Goal: Check status: Check status

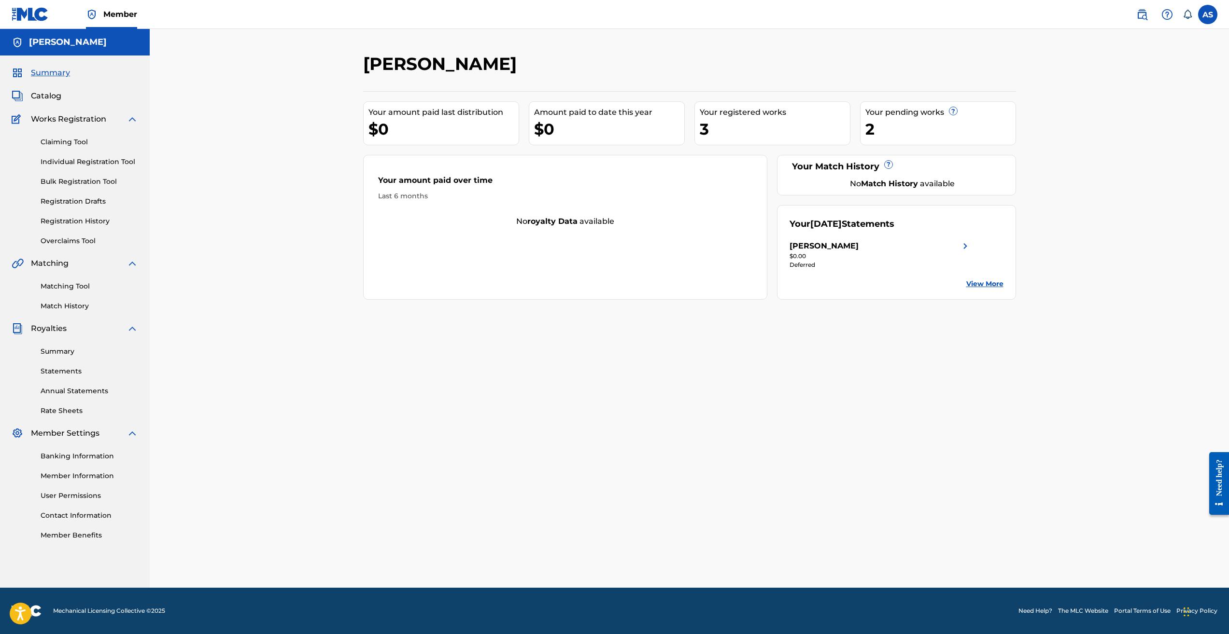
click at [50, 71] on span "Summary" at bounding box center [50, 73] width 39 height 12
click at [48, 74] on span "Summary" at bounding box center [50, 73] width 39 height 12
click at [48, 92] on span "Catalog" at bounding box center [46, 96] width 30 height 12
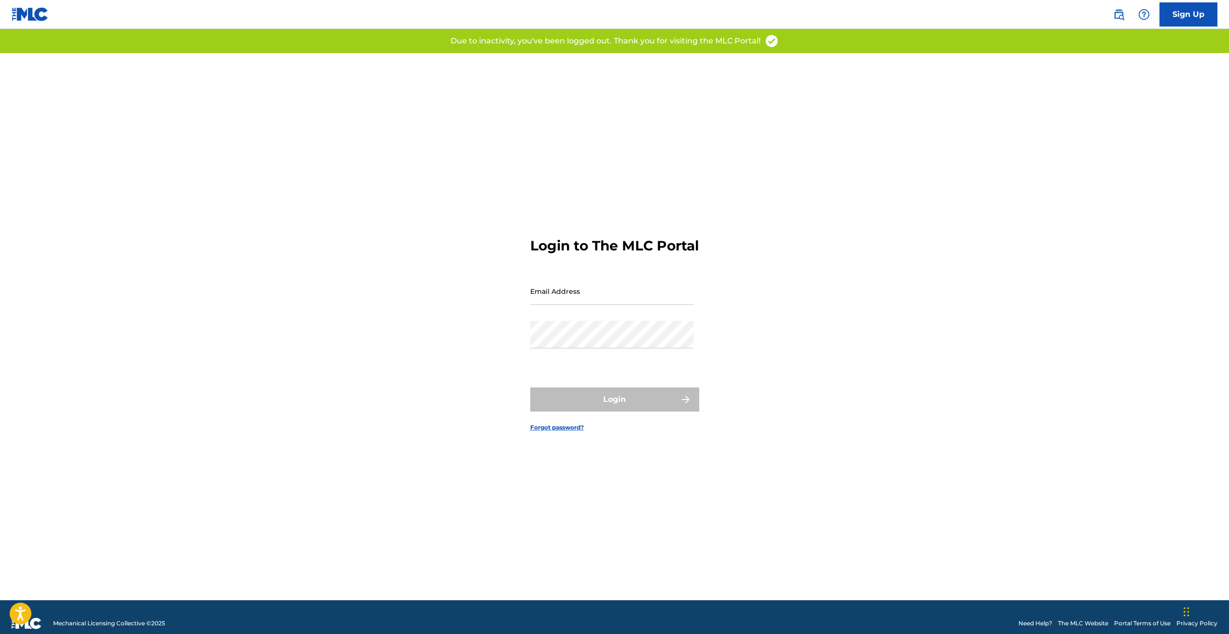
type input "[EMAIL_ADDRESS][DOMAIN_NAME]"
click at [609, 412] on div "Login" at bounding box center [614, 400] width 169 height 24
click at [568, 406] on button "Login" at bounding box center [614, 400] width 169 height 24
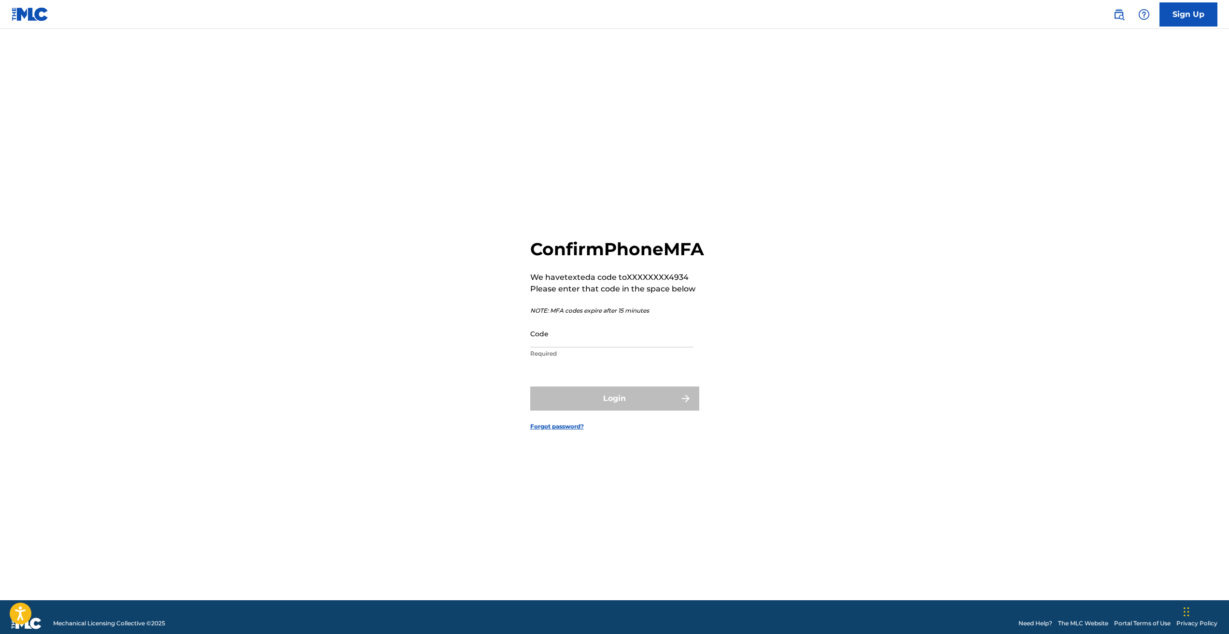
click at [555, 345] on input "Code" at bounding box center [611, 334] width 163 height 28
type input "627125"
click at [594, 407] on button "Login" at bounding box center [614, 399] width 169 height 24
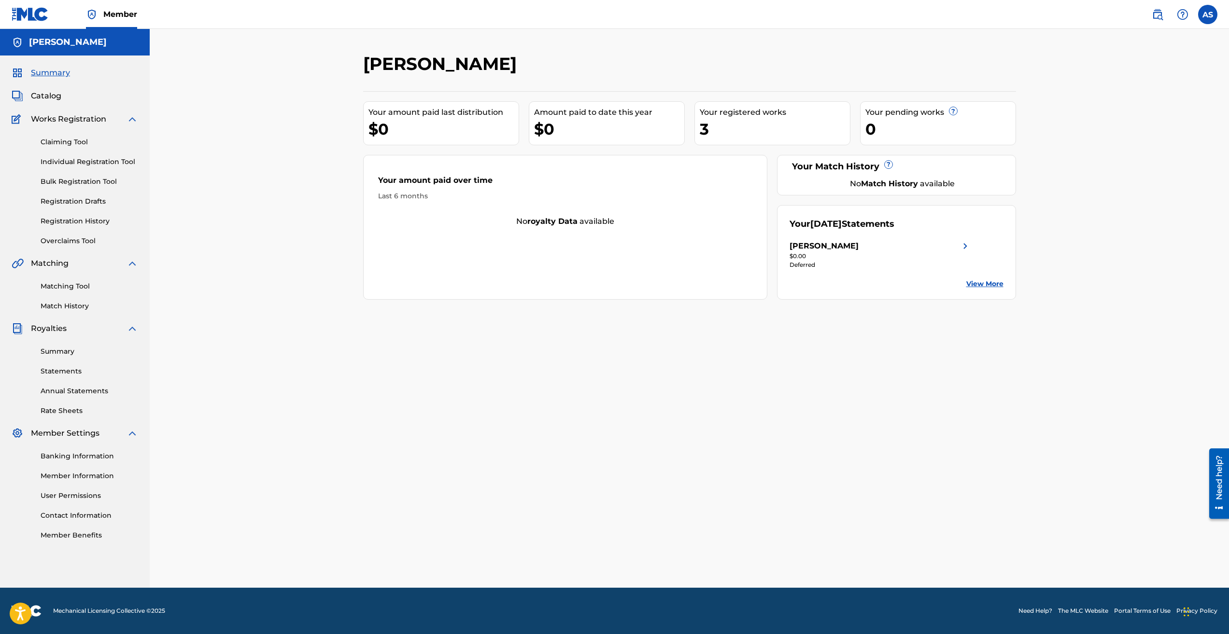
click at [37, 97] on span "Catalog" at bounding box center [46, 96] width 30 height 12
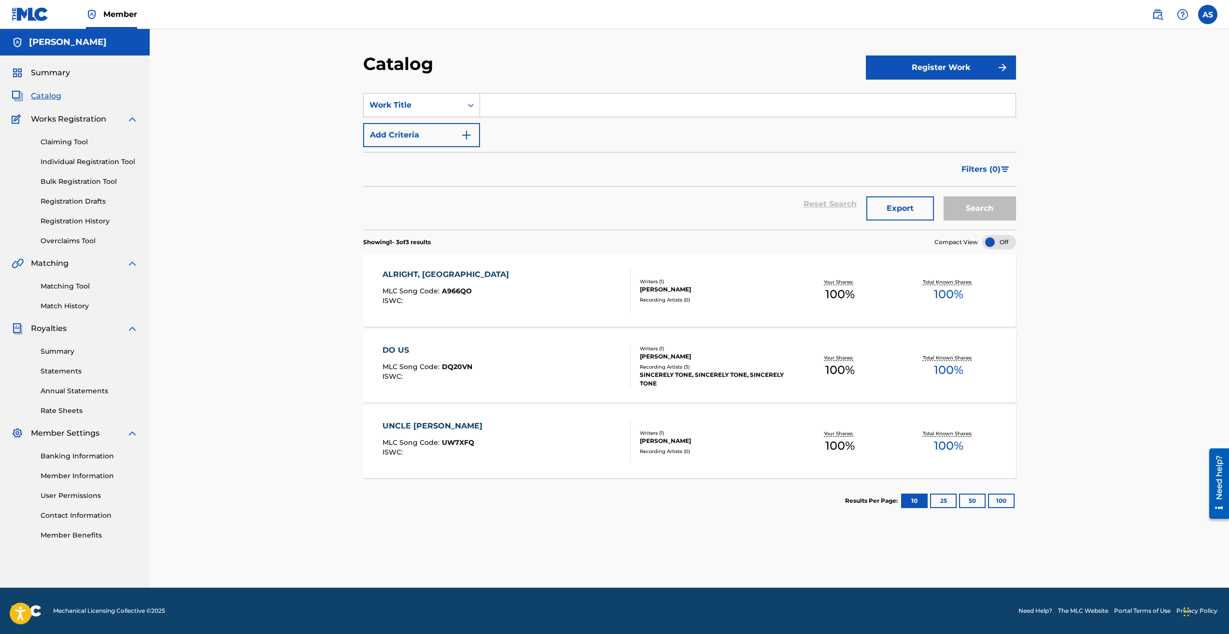
click at [90, 221] on link "Registration History" at bounding box center [90, 221] width 98 height 10
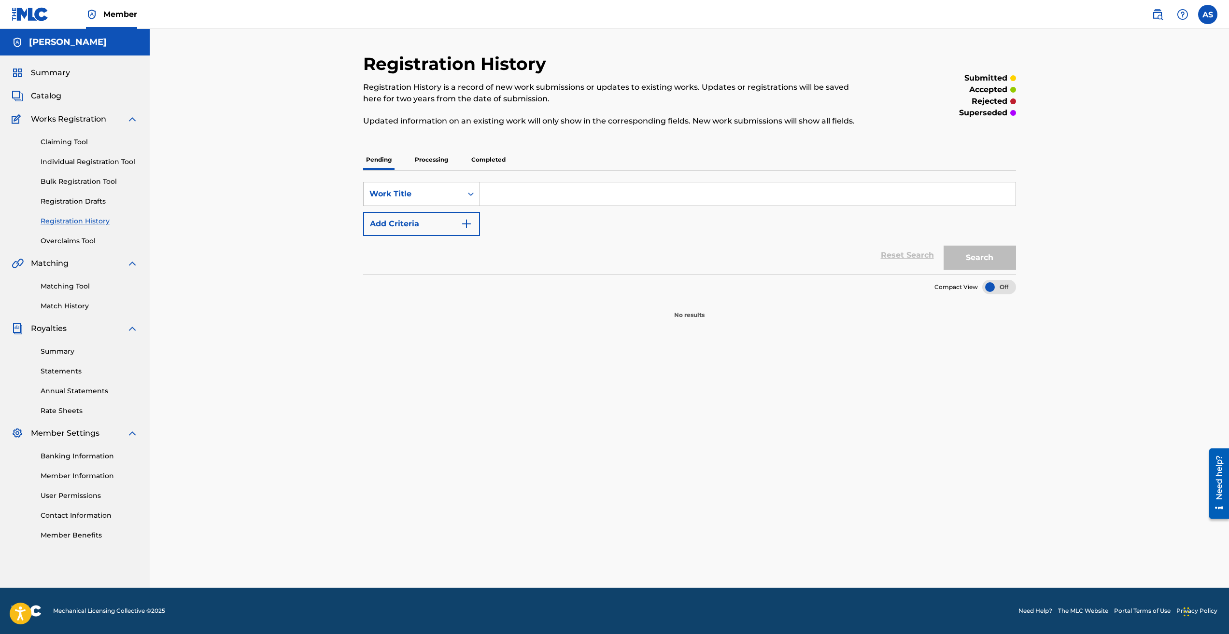
click at [483, 161] on p "Completed" at bounding box center [488, 160] width 40 height 20
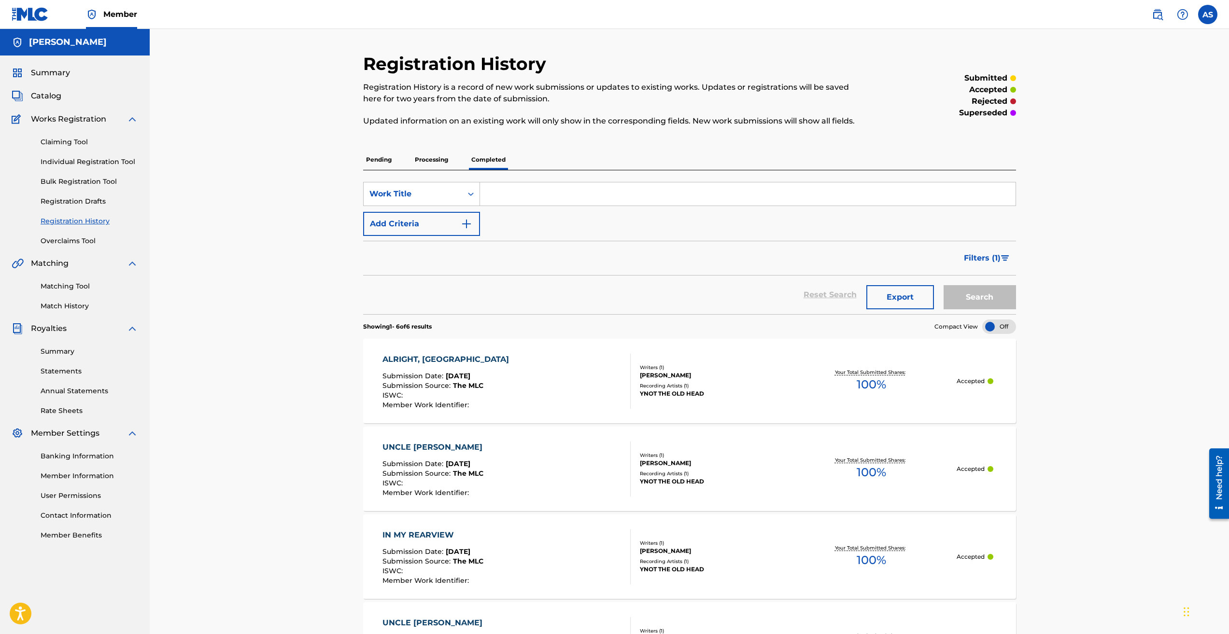
click at [47, 97] on span "Catalog" at bounding box center [46, 96] width 30 height 12
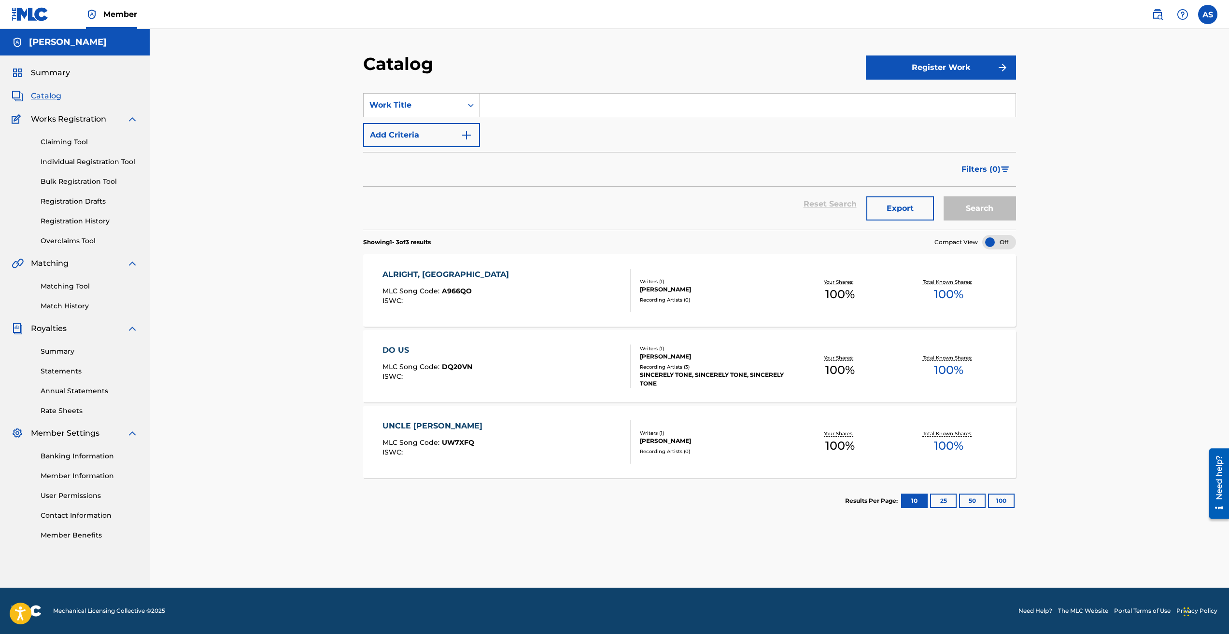
click at [74, 222] on link "Registration History" at bounding box center [90, 221] width 98 height 10
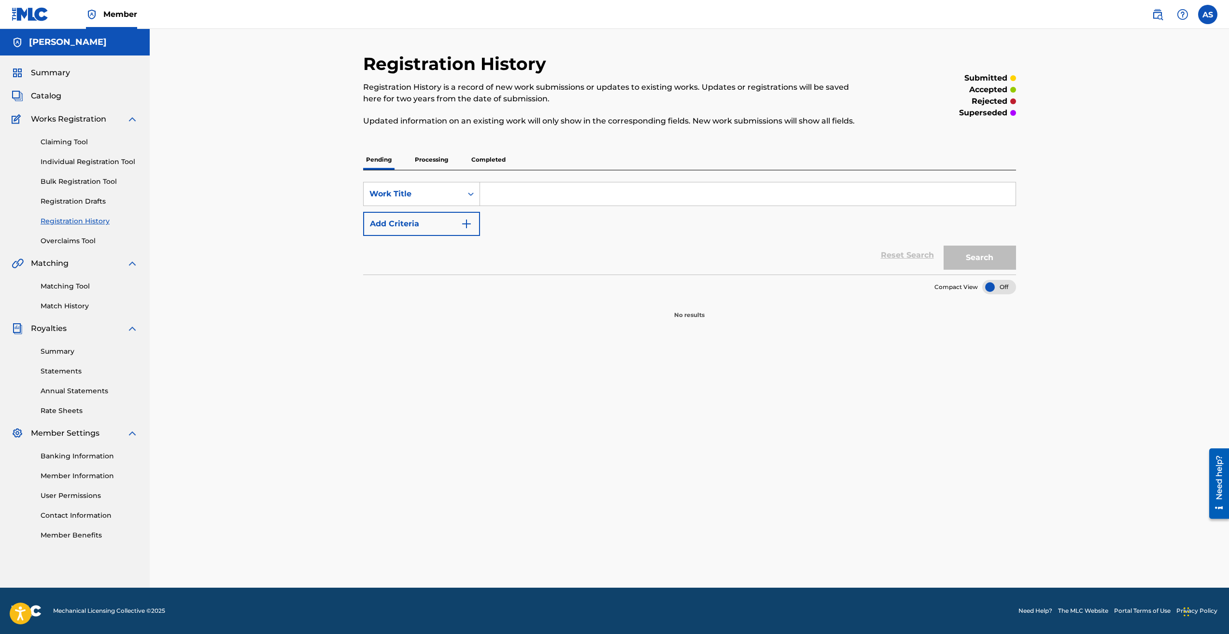
click at [78, 202] on link "Registration Drafts" at bounding box center [90, 201] width 98 height 10
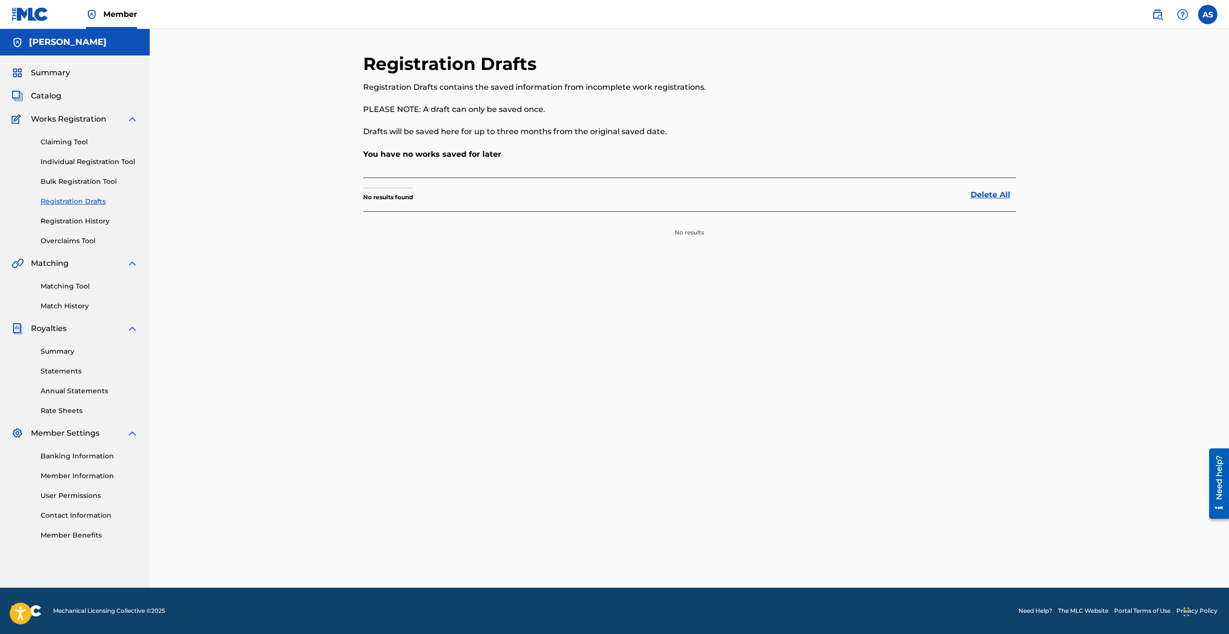
click at [82, 202] on link "Registration Drafts" at bounding box center [90, 201] width 98 height 10
click at [73, 160] on link "Individual Registration Tool" at bounding box center [90, 162] width 98 height 10
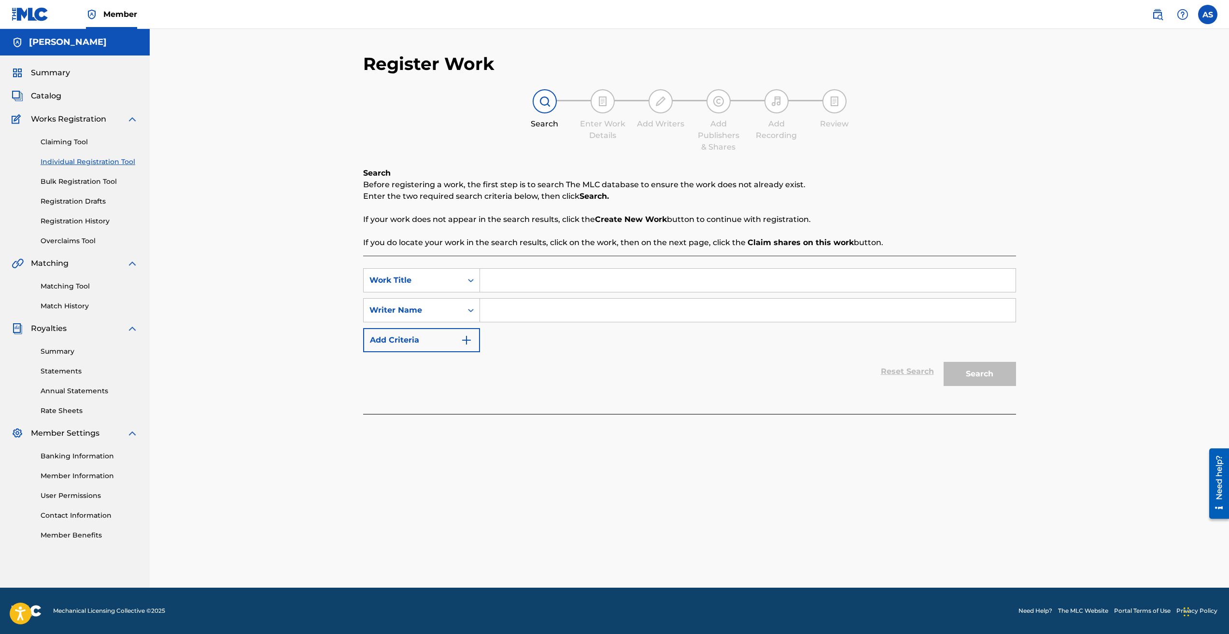
click at [68, 142] on link "Claiming Tool" at bounding box center [90, 142] width 98 height 10
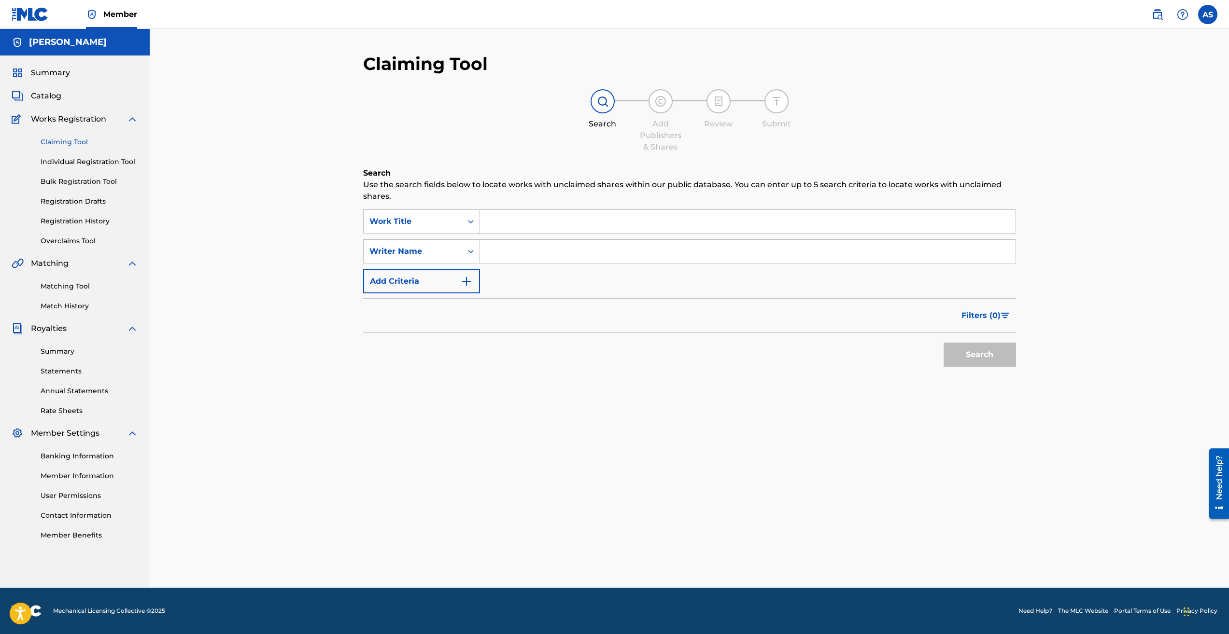
click at [66, 350] on link "Summary" at bounding box center [90, 352] width 98 height 10
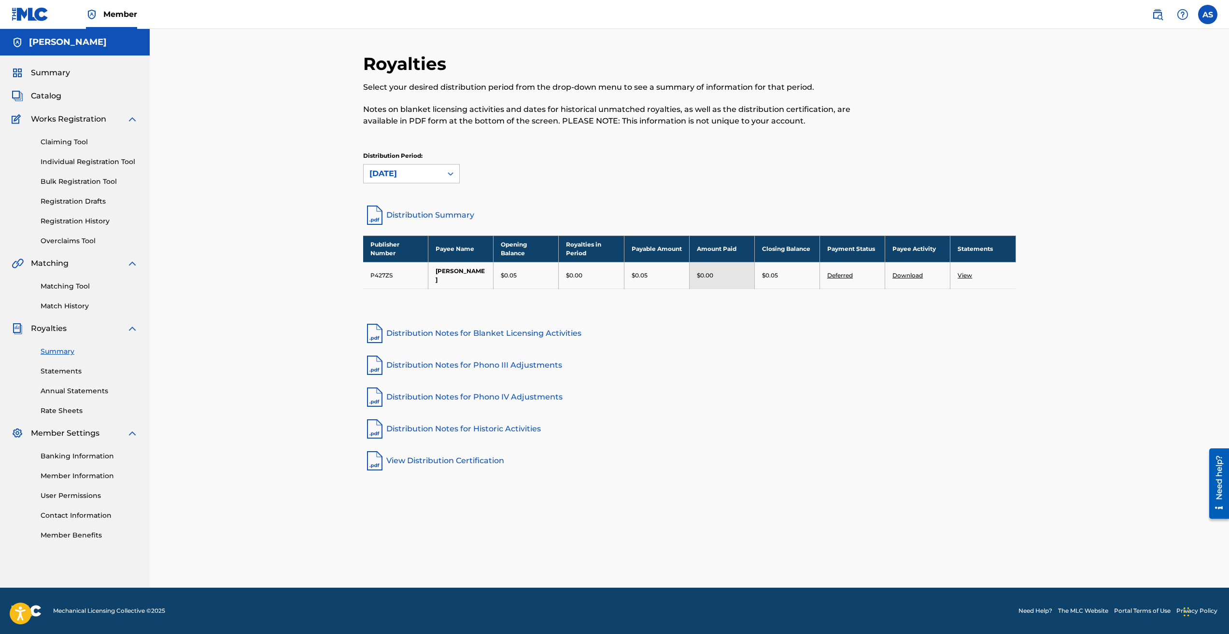
click at [49, 98] on span "Catalog" at bounding box center [46, 96] width 30 height 12
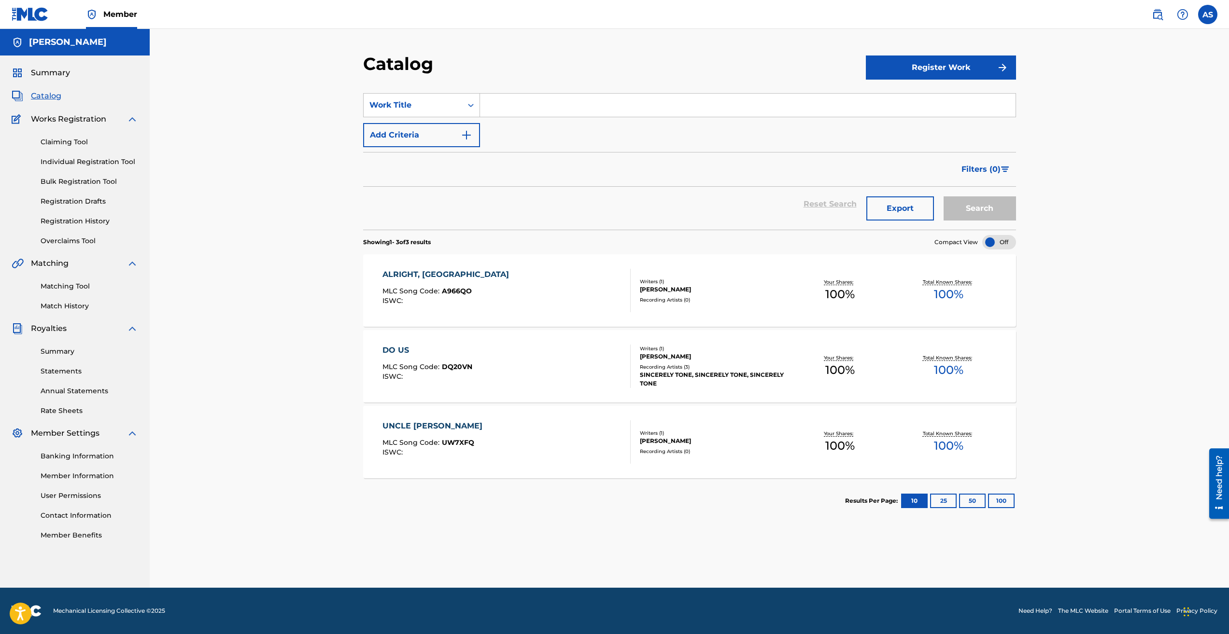
click at [1001, 241] on div at bounding box center [999, 242] width 34 height 14
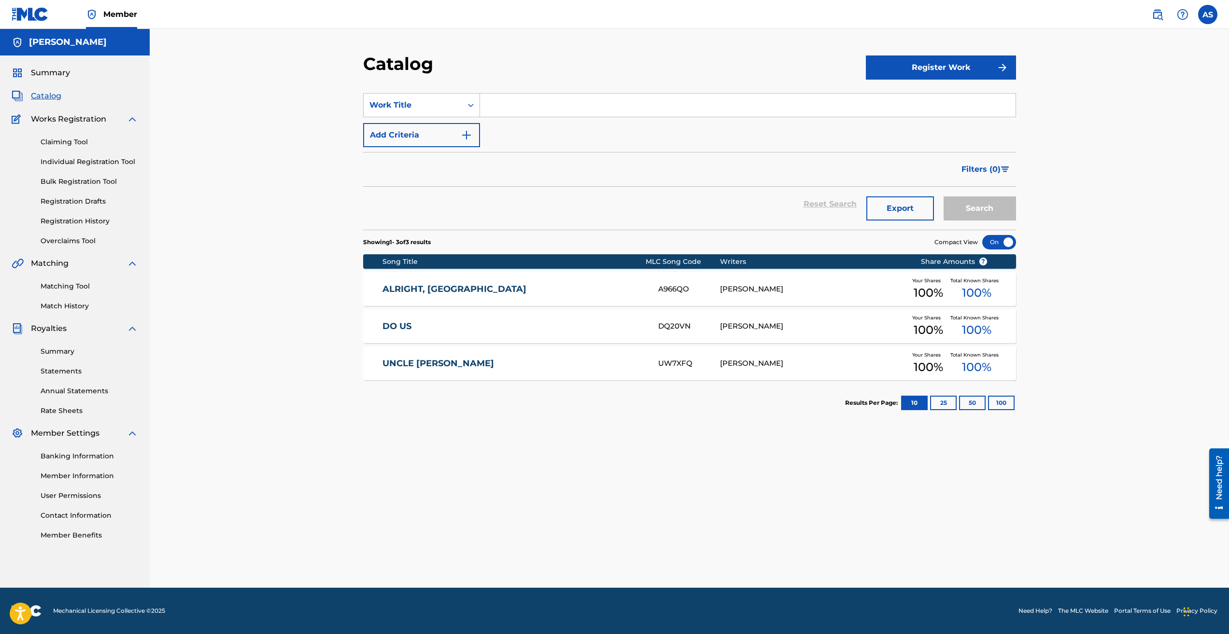
click at [87, 219] on link "Registration History" at bounding box center [90, 221] width 98 height 10
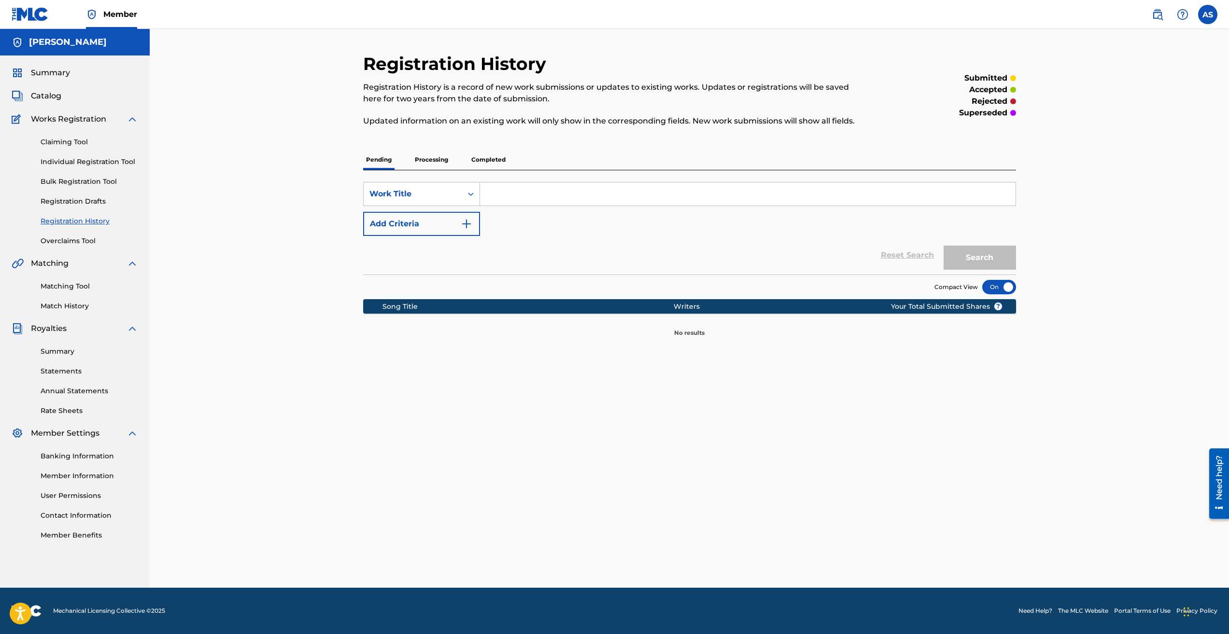
click at [496, 154] on p "Completed" at bounding box center [488, 160] width 40 height 20
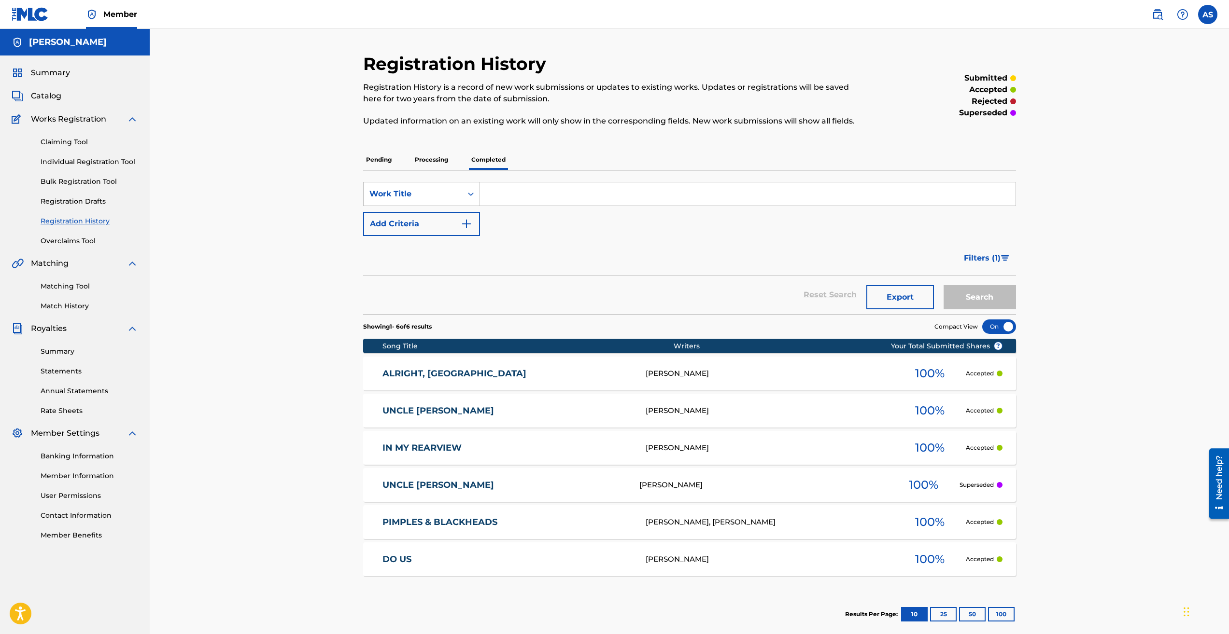
click at [747, 448] on div "[PERSON_NAME]" at bounding box center [769, 448] width 248 height 11
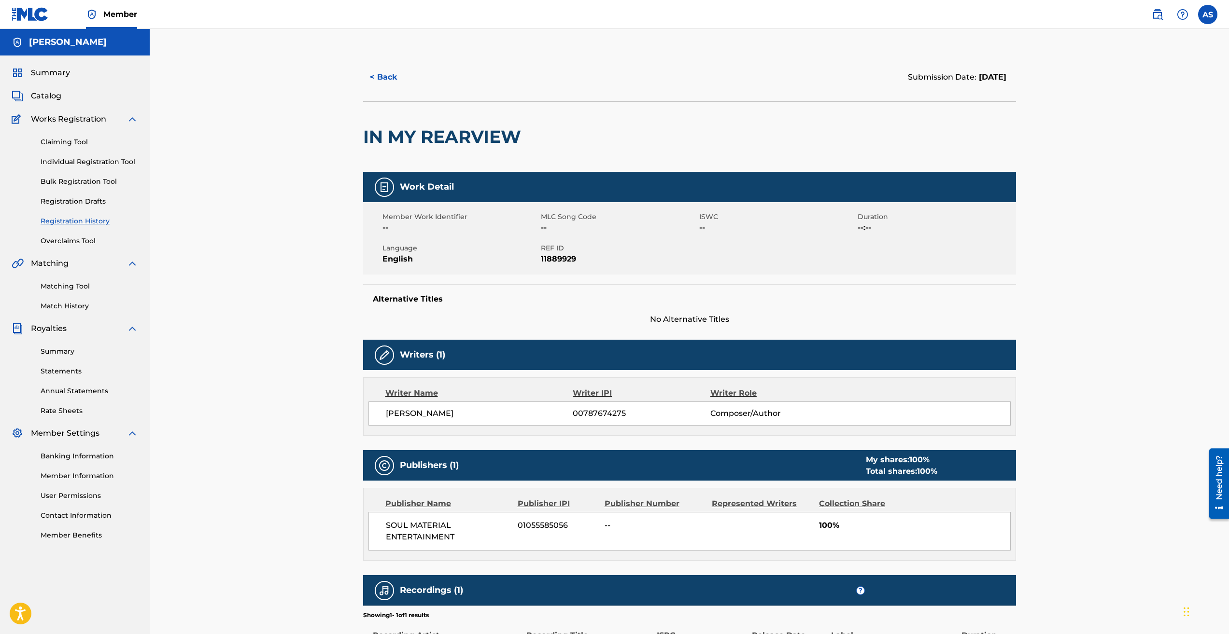
click at [378, 77] on button "< Back" at bounding box center [392, 77] width 58 height 24
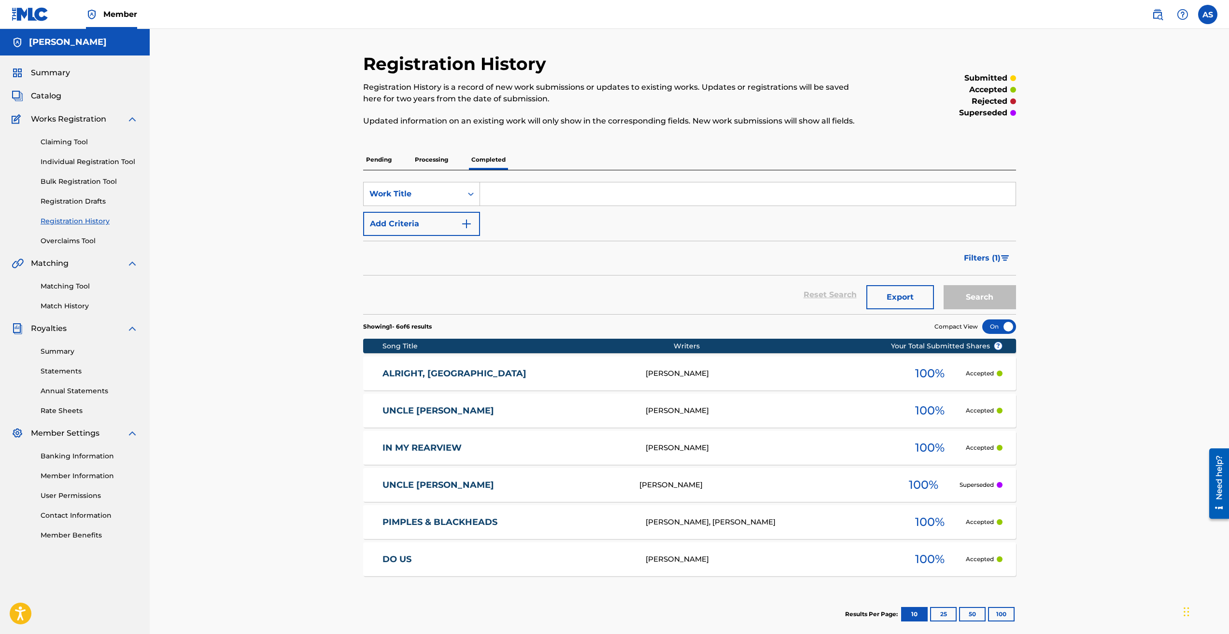
click at [748, 565] on div "[PERSON_NAME]" at bounding box center [769, 559] width 248 height 11
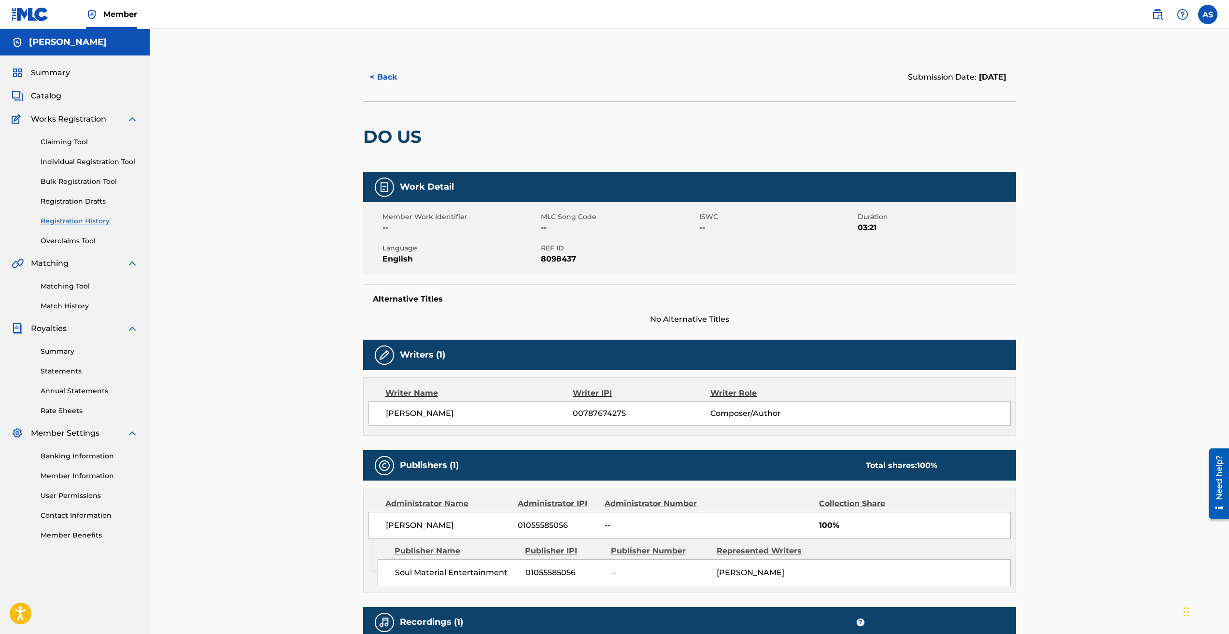
click at [388, 76] on button "< Back" at bounding box center [392, 77] width 58 height 24
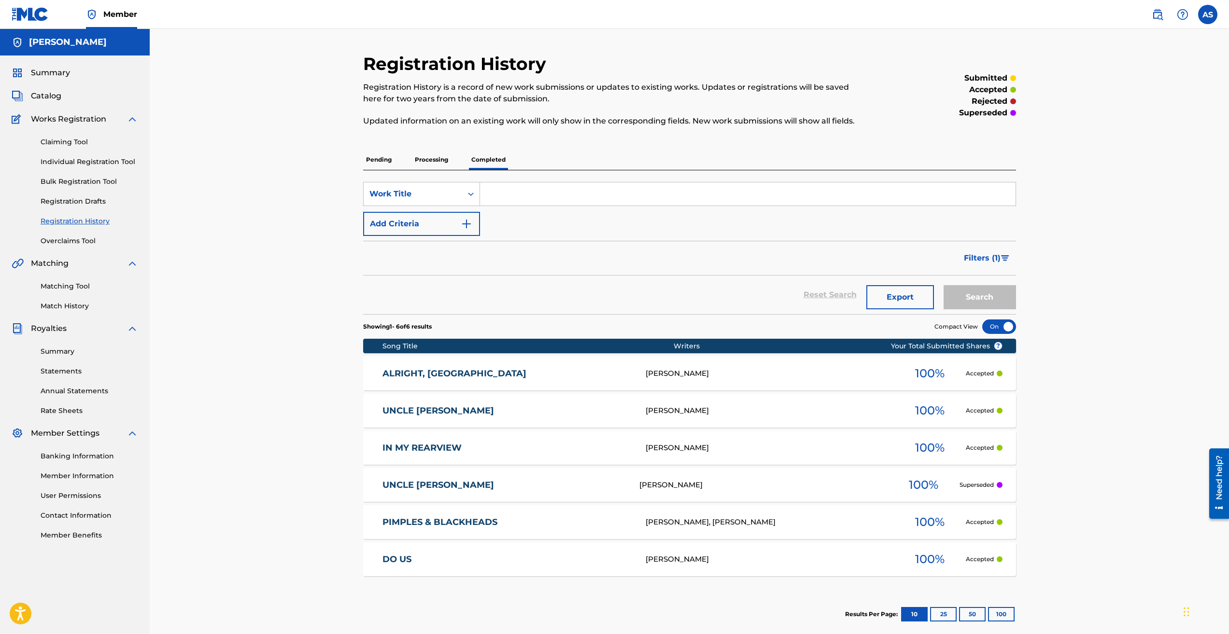
click at [734, 362] on div "ALRIGHT, OK ANTHONY RAYMOND SNOWDEN 100 % Accepted" at bounding box center [689, 374] width 653 height 34
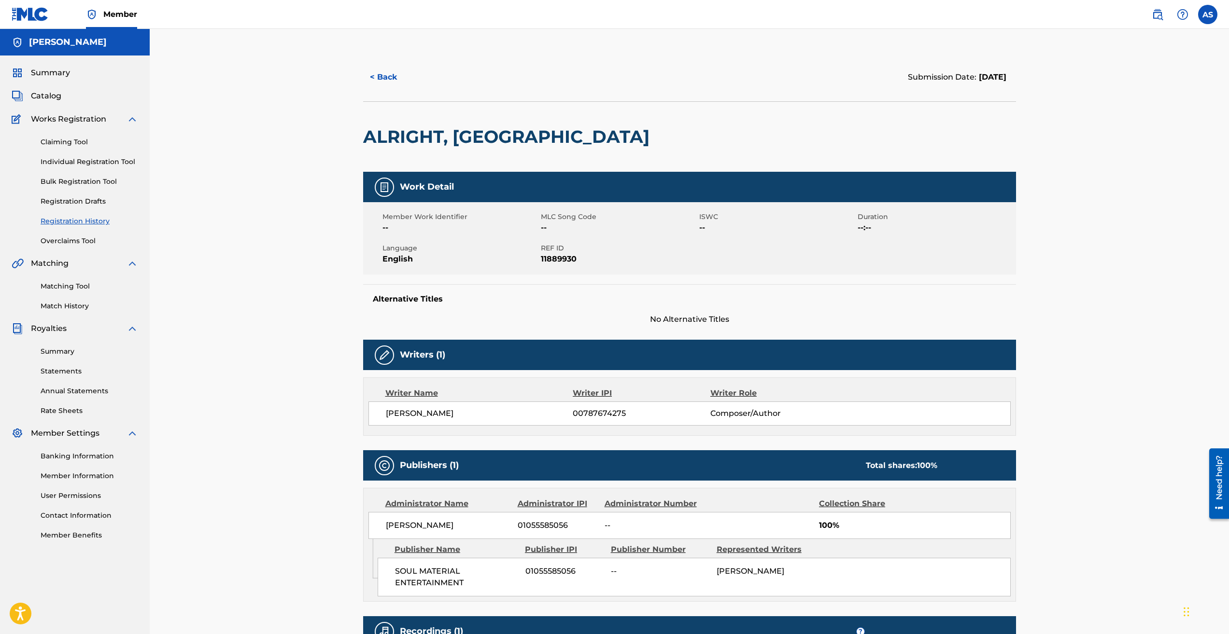
scroll to position [160, 0]
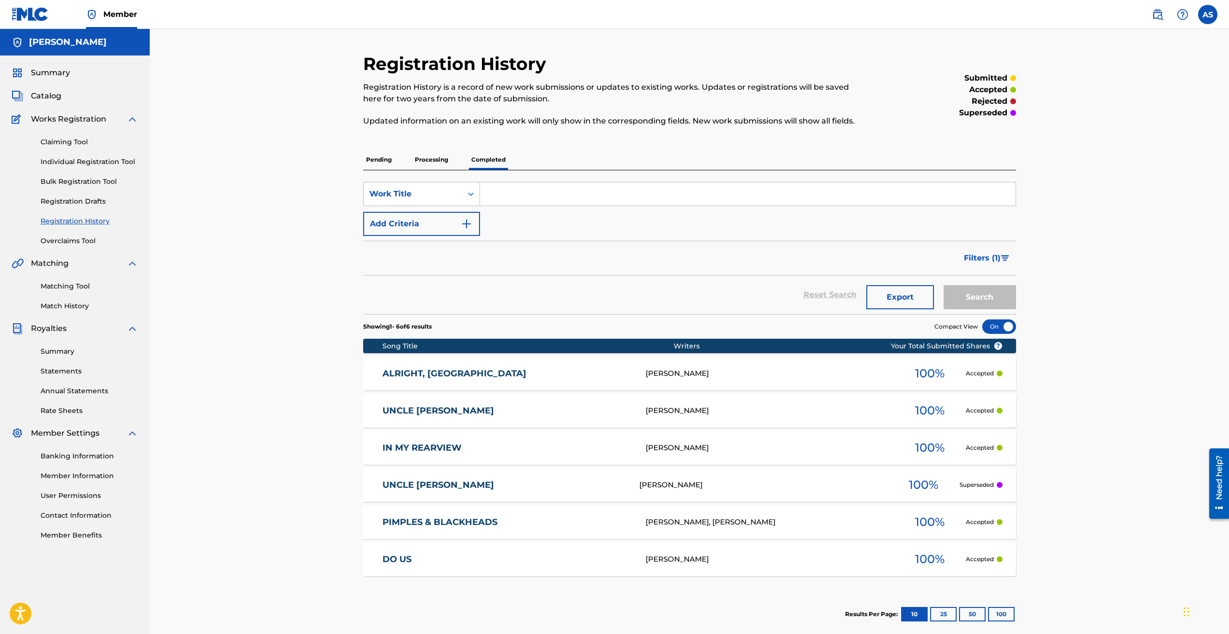
click at [764, 557] on div "[PERSON_NAME]" at bounding box center [769, 559] width 248 height 11
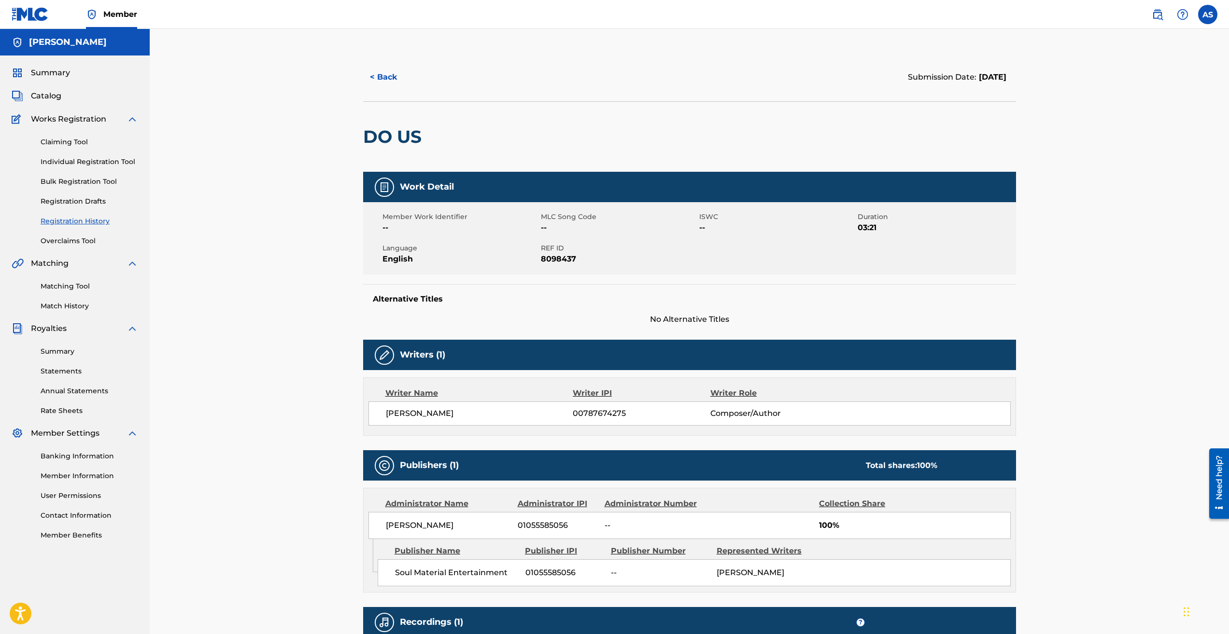
drag, startPoint x: 380, startPoint y: 81, endPoint x: 382, endPoint y: 76, distance: 5.0
click at [382, 76] on button "< Back" at bounding box center [392, 77] width 58 height 24
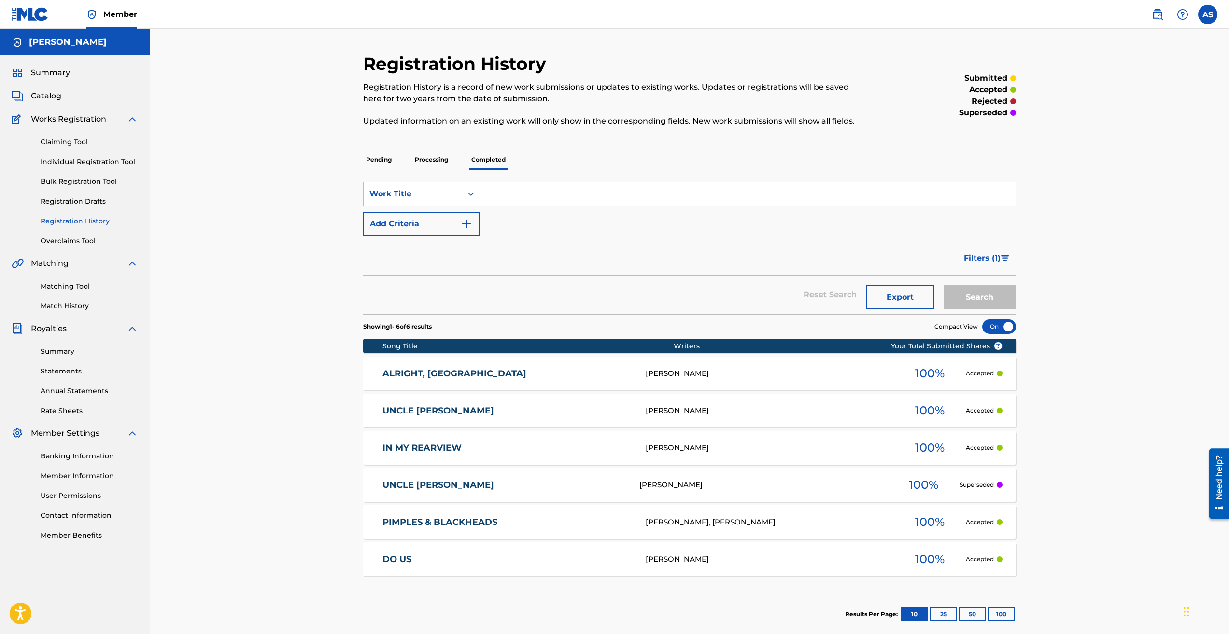
click at [670, 446] on div "[PERSON_NAME]" at bounding box center [769, 448] width 248 height 11
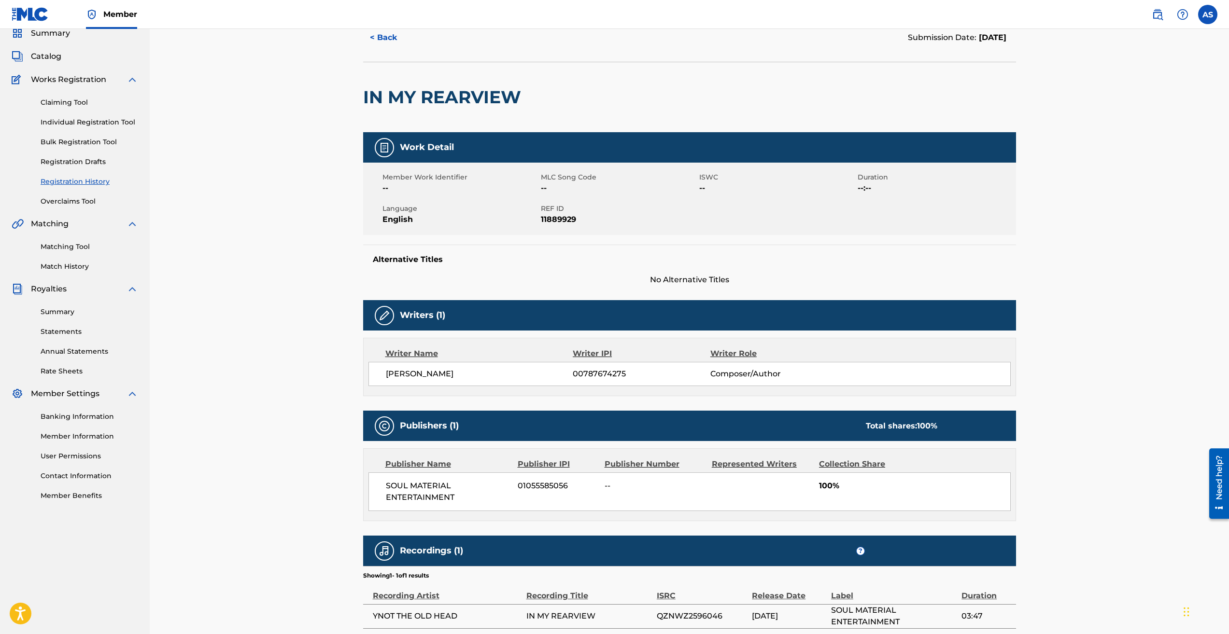
scroll to position [119, 0]
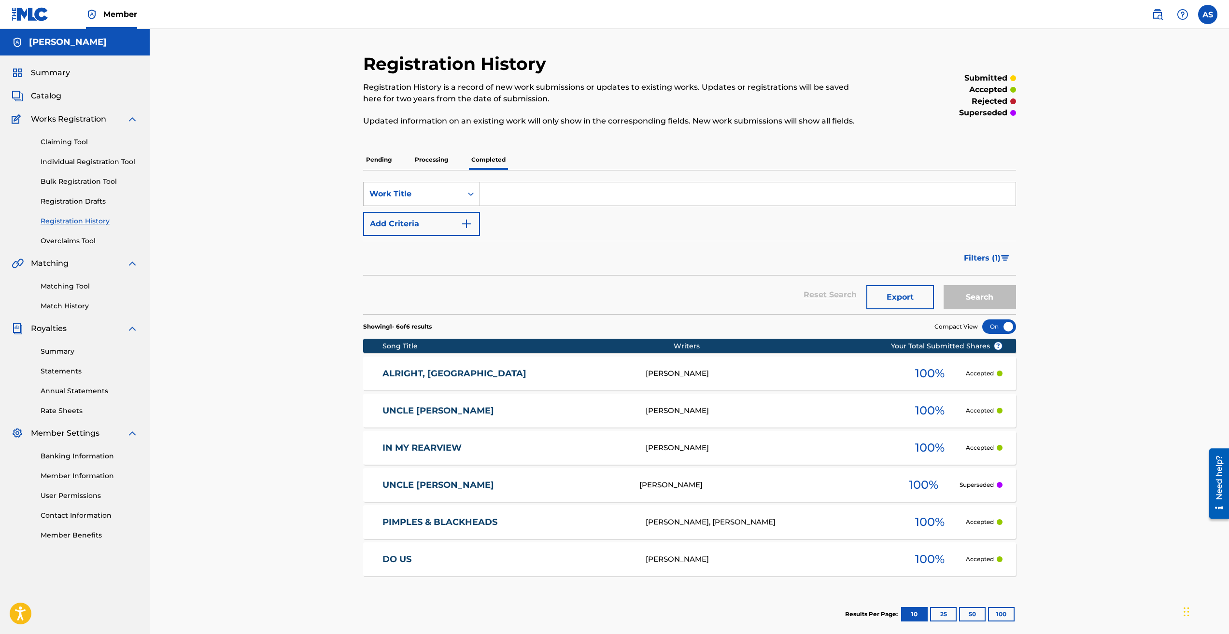
click at [670, 444] on div "[PERSON_NAME]" at bounding box center [769, 448] width 248 height 11
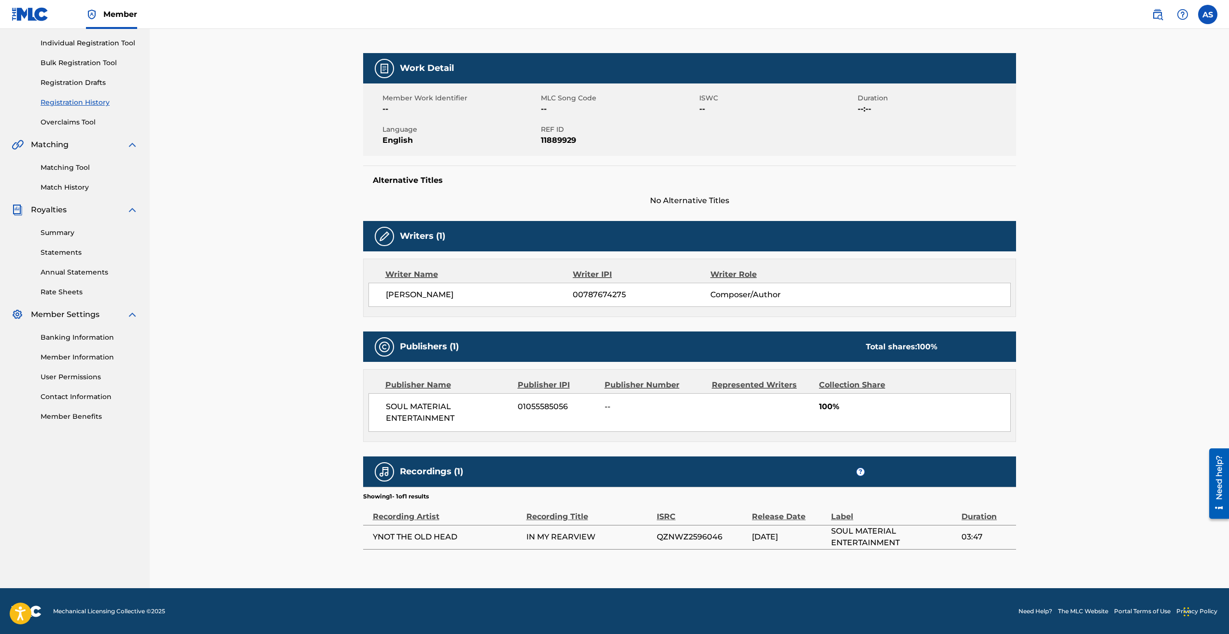
scroll to position [119, 0]
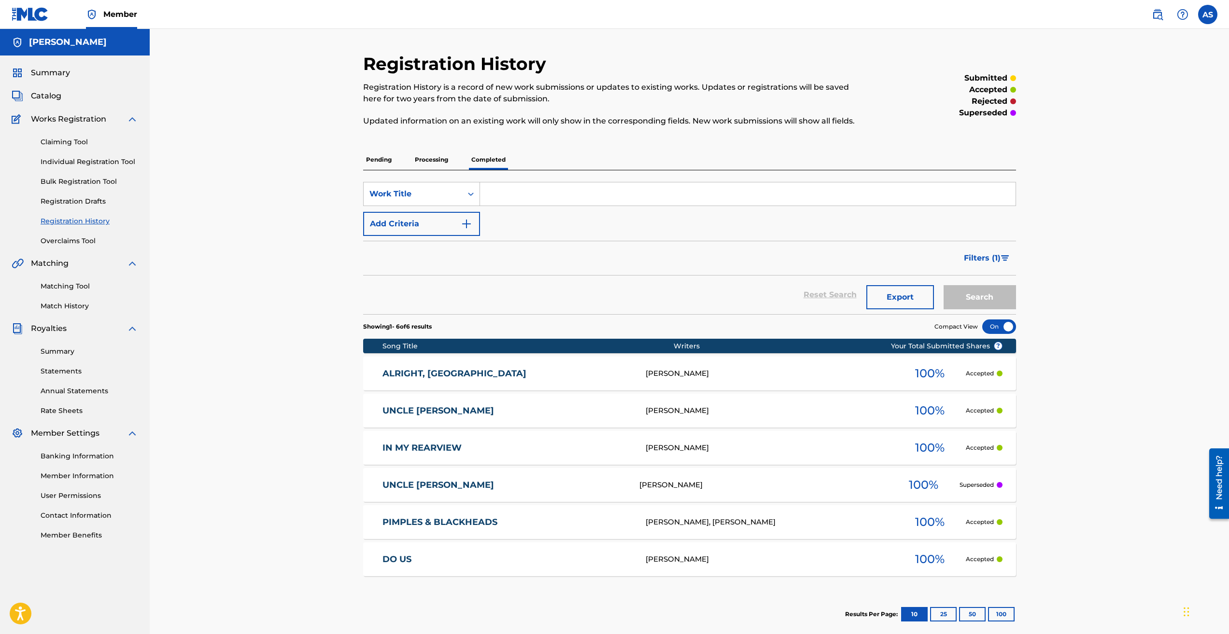
click at [560, 427] on div "UNCLE SAM ANTHONY RAYMOND SNOWDEN 100 % Accepted" at bounding box center [689, 411] width 653 height 34
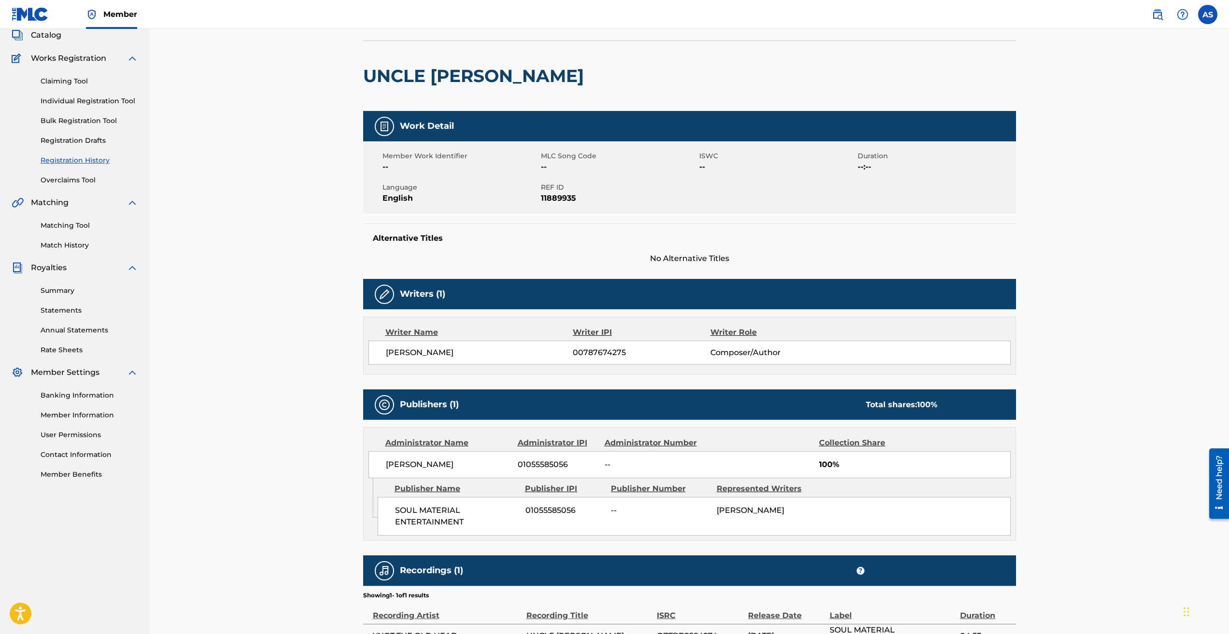
scroll to position [160, 0]
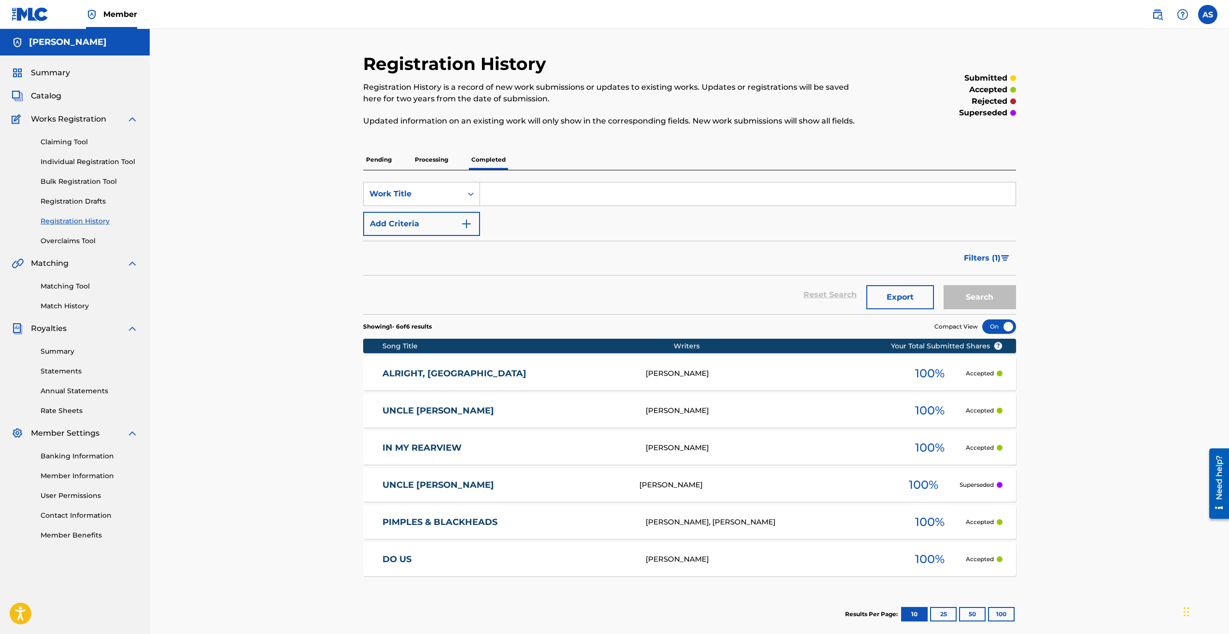
click at [40, 94] on span "Catalog" at bounding box center [46, 96] width 30 height 12
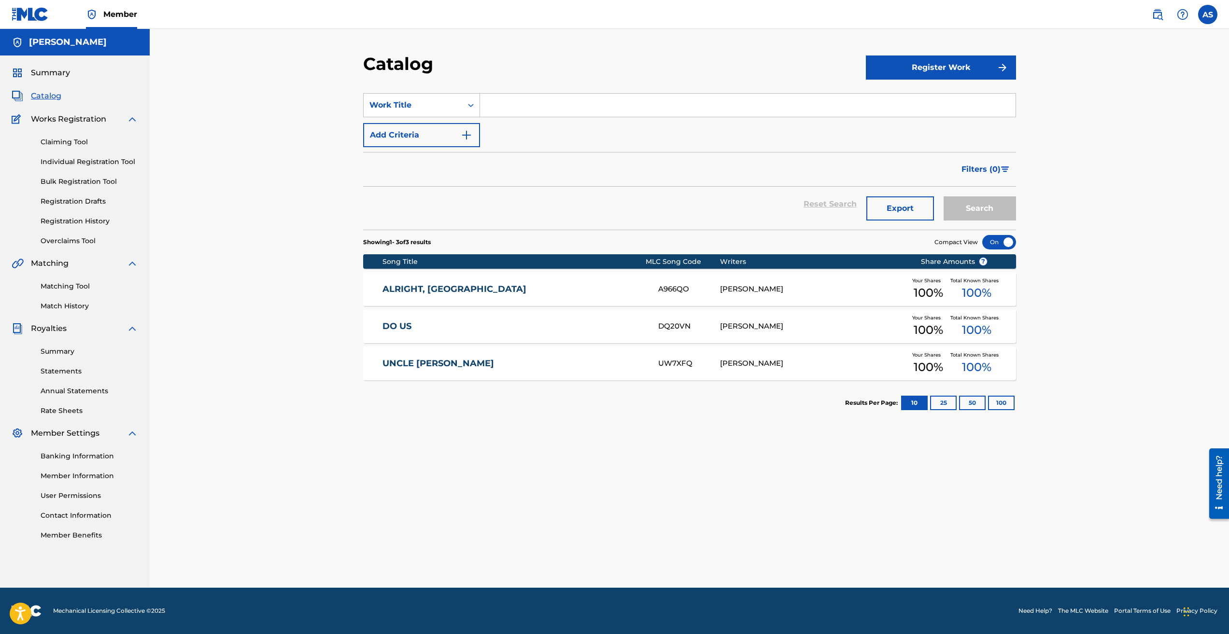
click at [519, 293] on link "ALRIGHT, [GEOGRAPHIC_DATA]" at bounding box center [513, 289] width 263 height 11
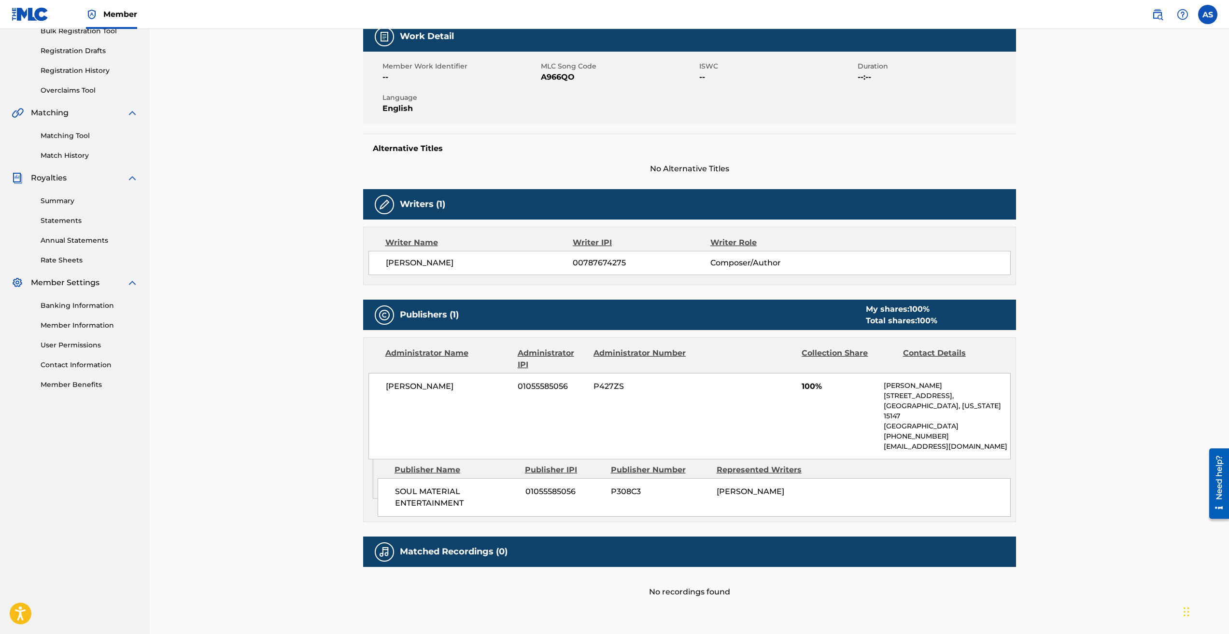
scroll to position [93, 0]
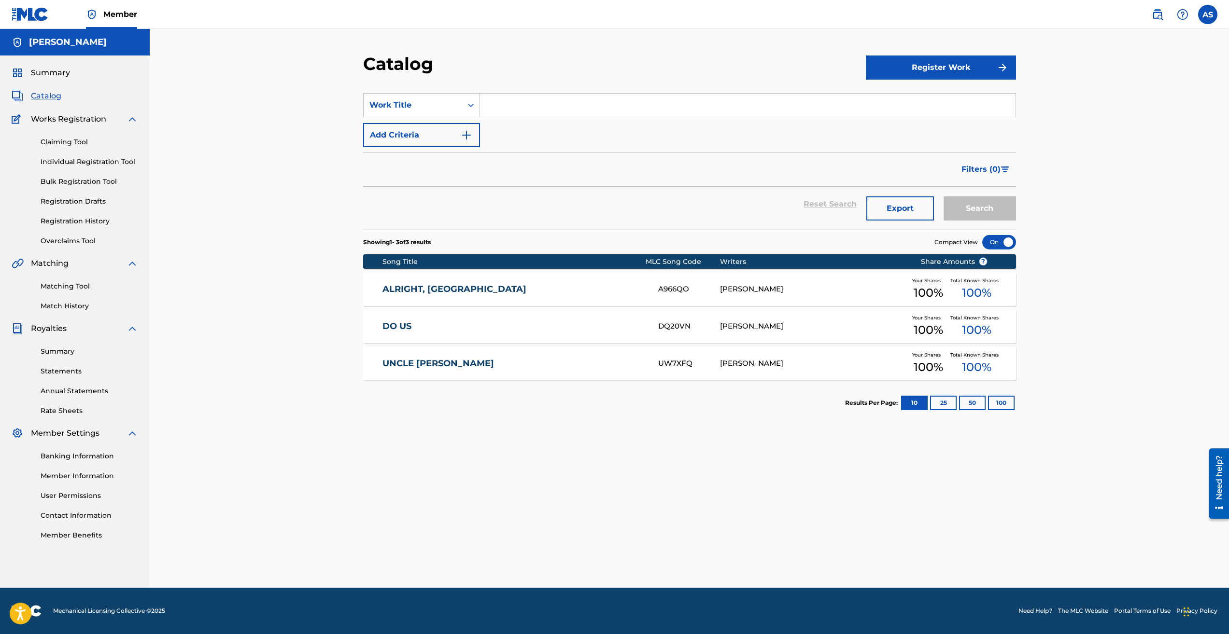
click at [503, 322] on link "DO US" at bounding box center [513, 326] width 263 height 11
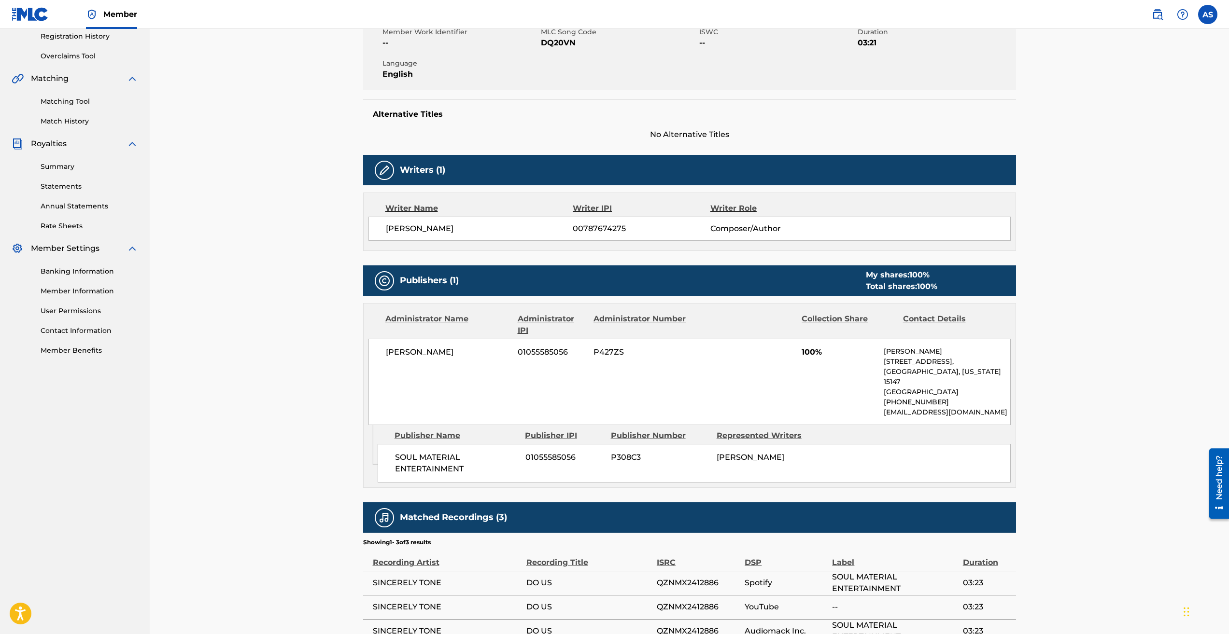
scroll to position [193, 0]
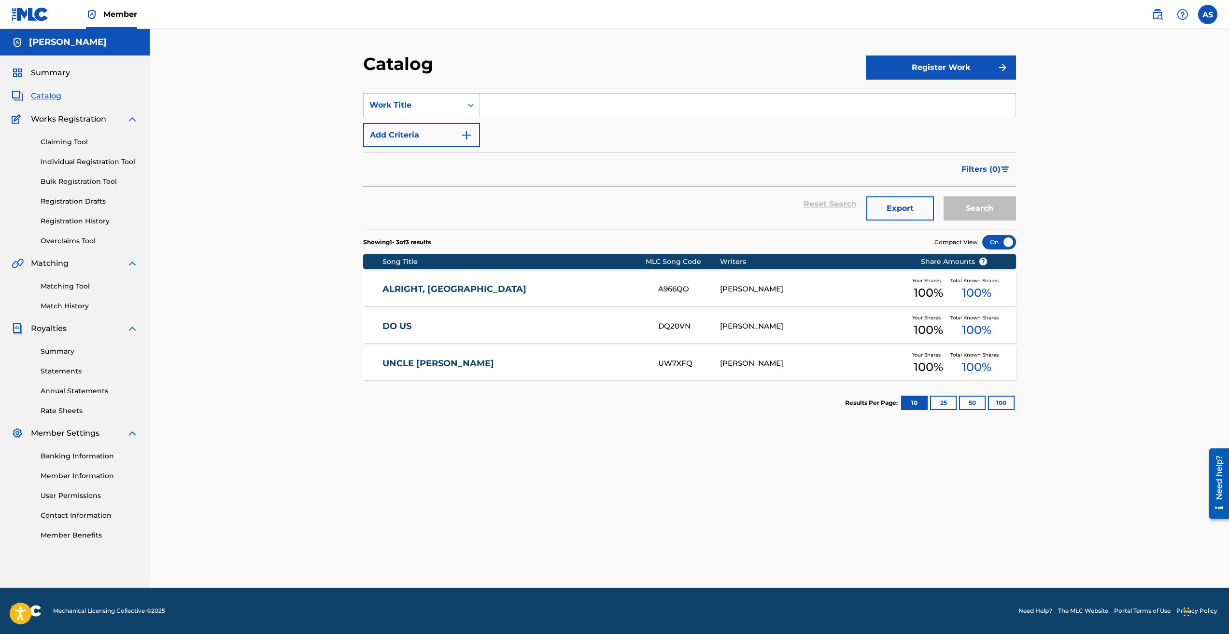
click at [102, 203] on link "Registration Drafts" at bounding box center [90, 201] width 98 height 10
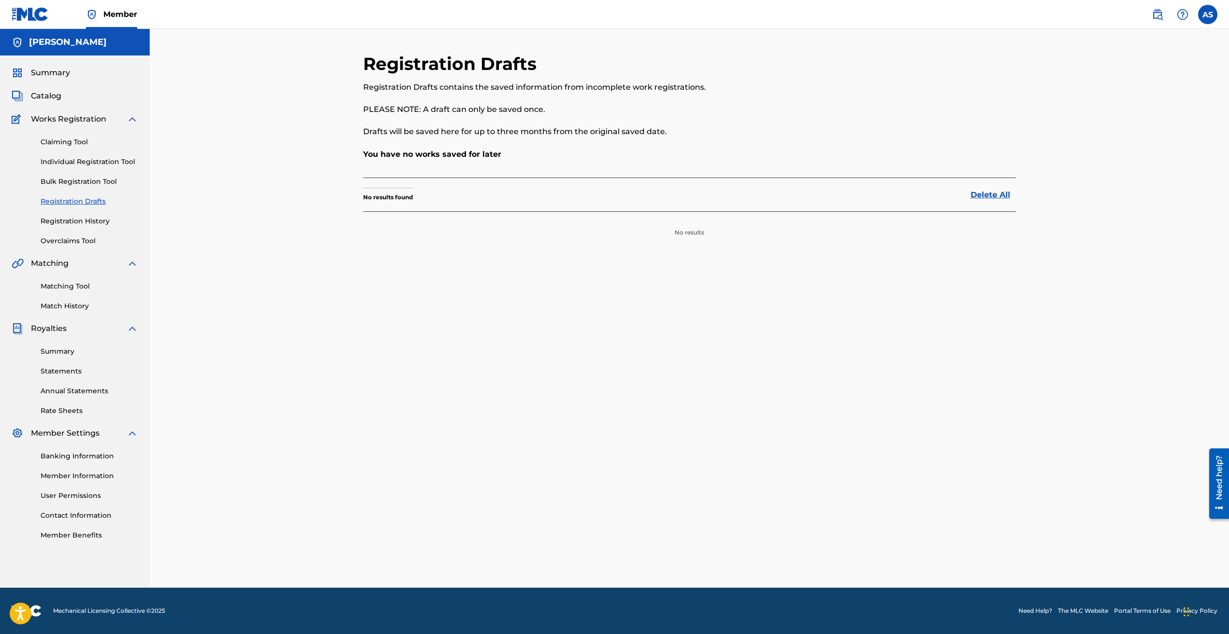
click at [105, 185] on link "Bulk Registration Tool" at bounding box center [90, 182] width 98 height 10
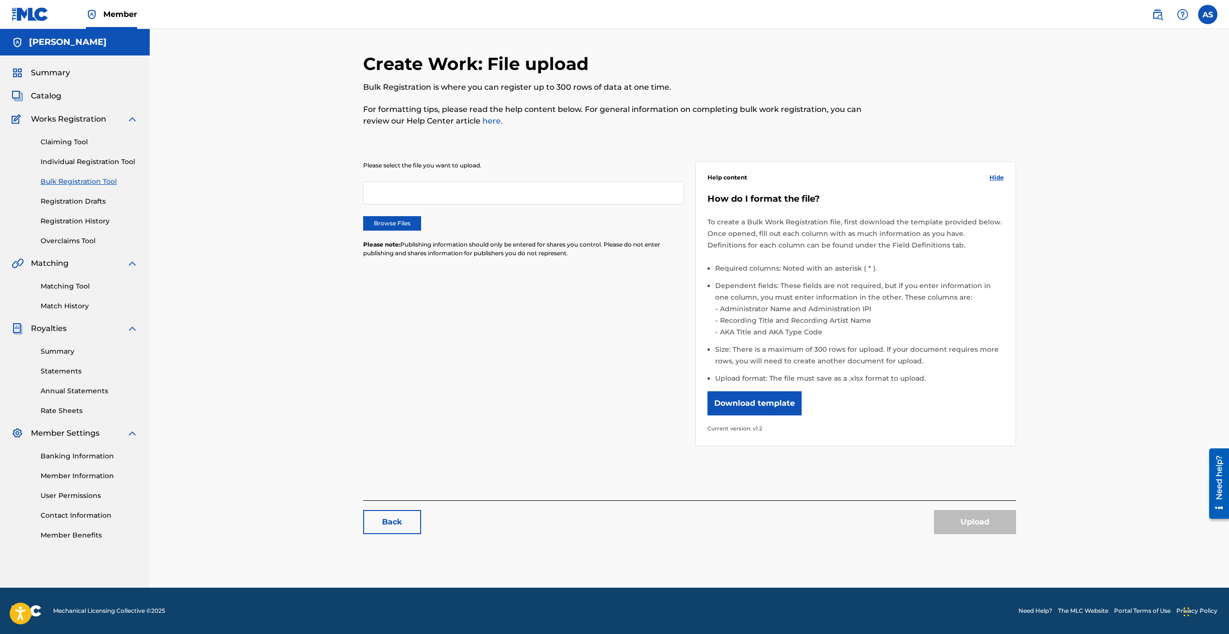
click at [98, 221] on link "Registration History" at bounding box center [90, 221] width 98 height 10
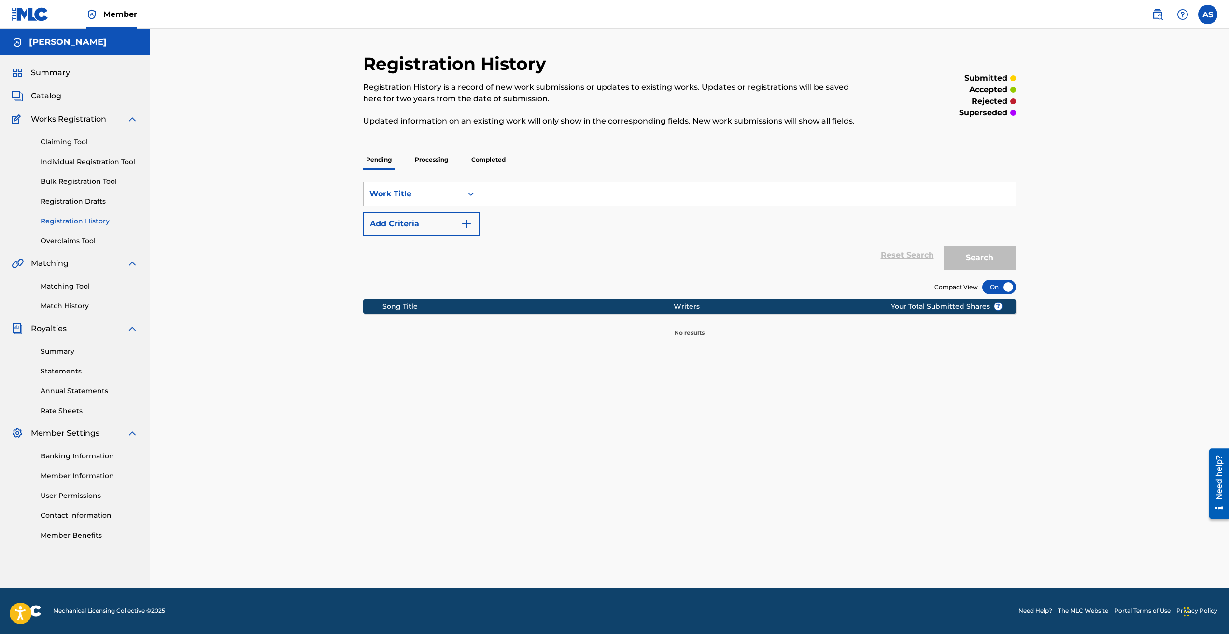
click at [98, 201] on link "Registration Drafts" at bounding box center [90, 201] width 98 height 10
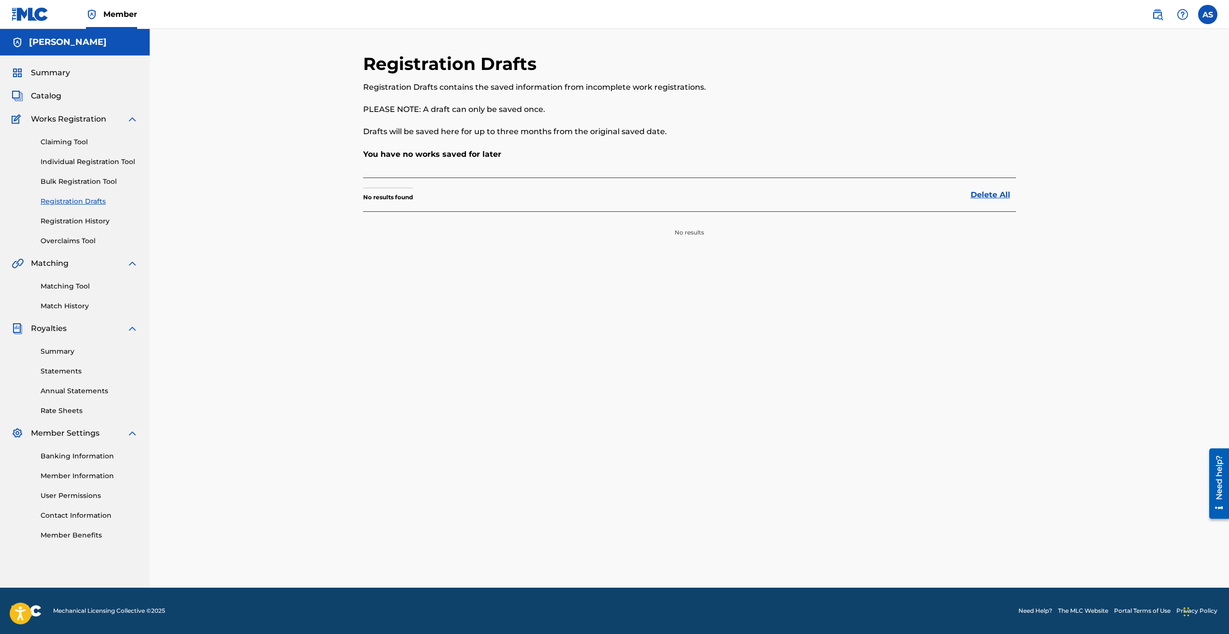
click at [99, 216] on div "Claiming Tool Individual Registration Tool Bulk Registration Tool Registration …" at bounding box center [75, 185] width 126 height 121
click at [99, 219] on link "Registration History" at bounding box center [90, 221] width 98 height 10
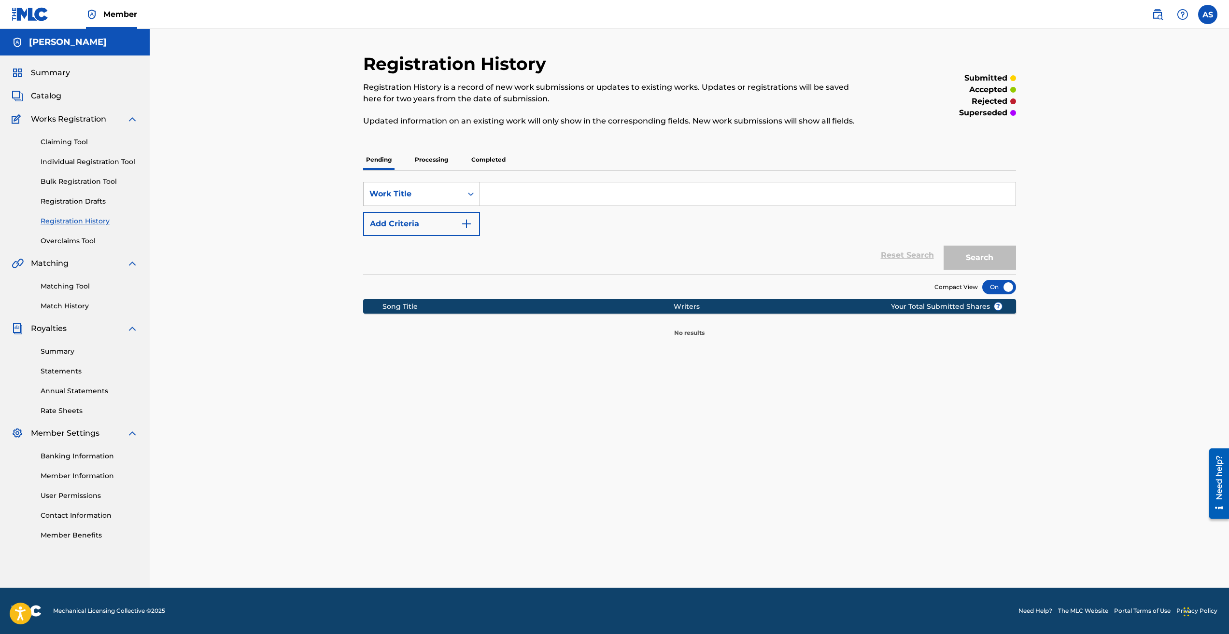
drag, startPoint x: 500, startPoint y: 164, endPoint x: 489, endPoint y: 164, distance: 11.1
click at [494, 164] on p "Completed" at bounding box center [488, 160] width 40 height 20
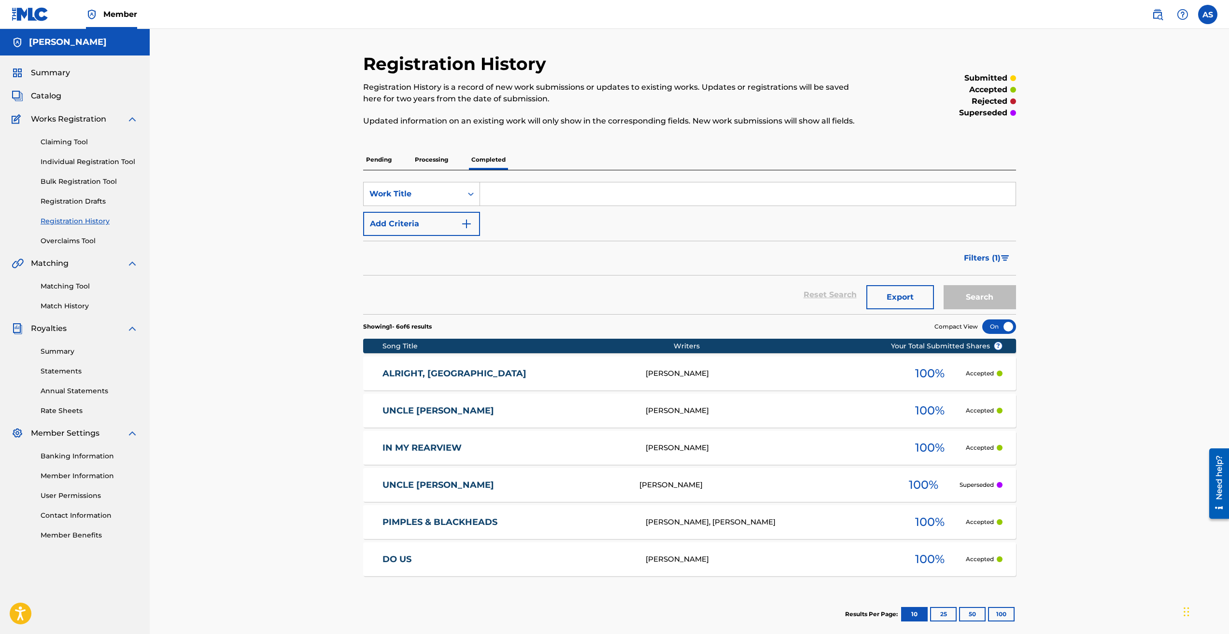
click at [496, 511] on div "PIMPLES & BLACKHEADS ANTHONY RAYMOND SNOWDEN, Jordan Kuntz 100 % Accepted" at bounding box center [689, 522] width 653 height 34
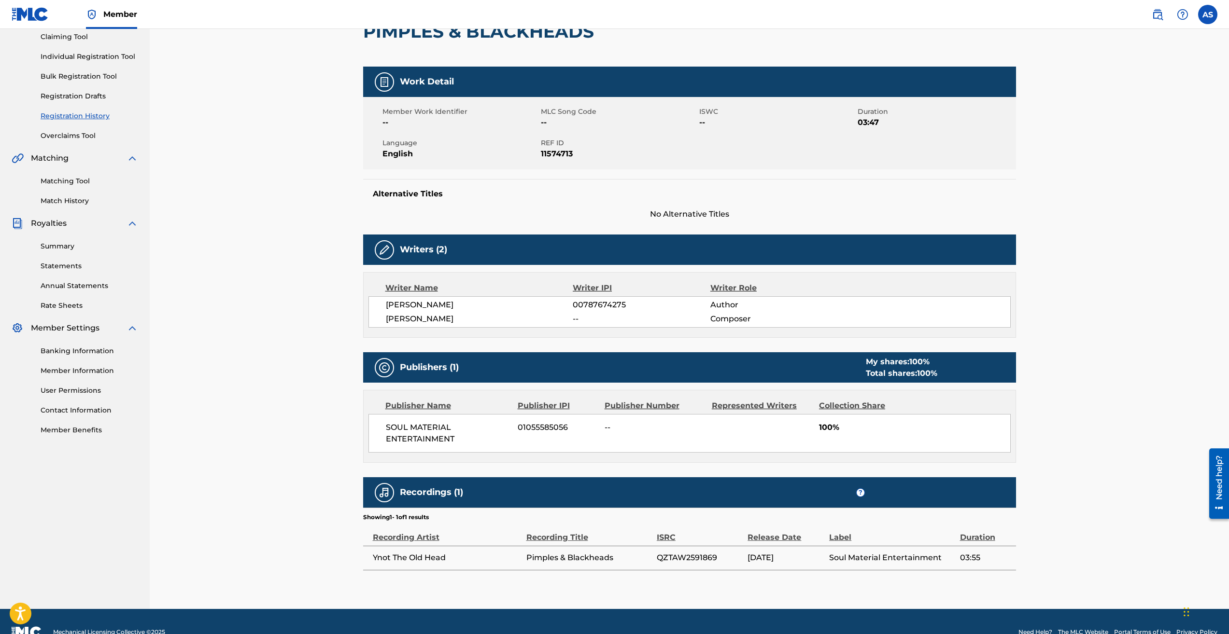
scroll to position [126, 0]
